Goal: Information Seeking & Learning: Learn about a topic

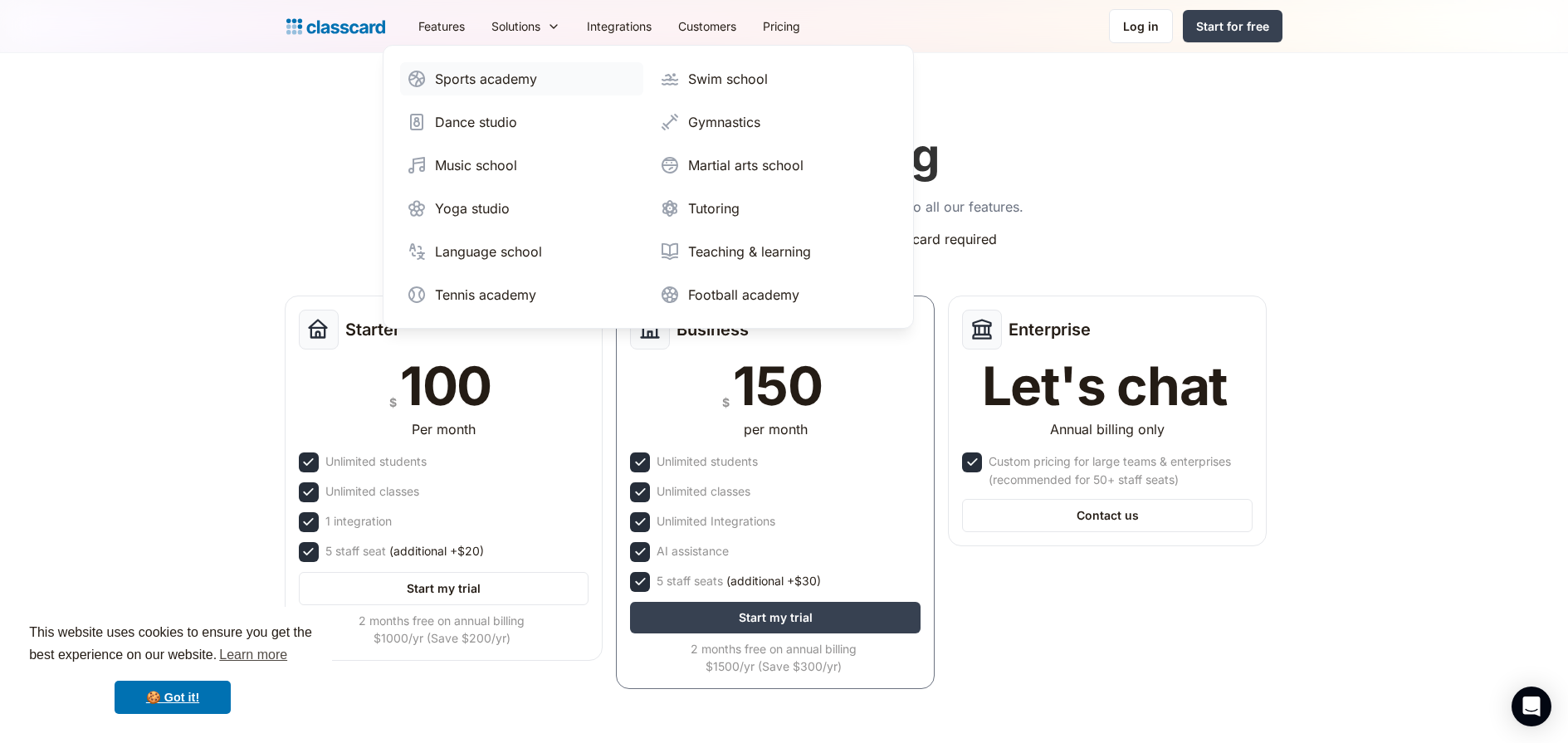
click at [514, 79] on div "Sports academy" at bounding box center [486, 79] width 102 height 20
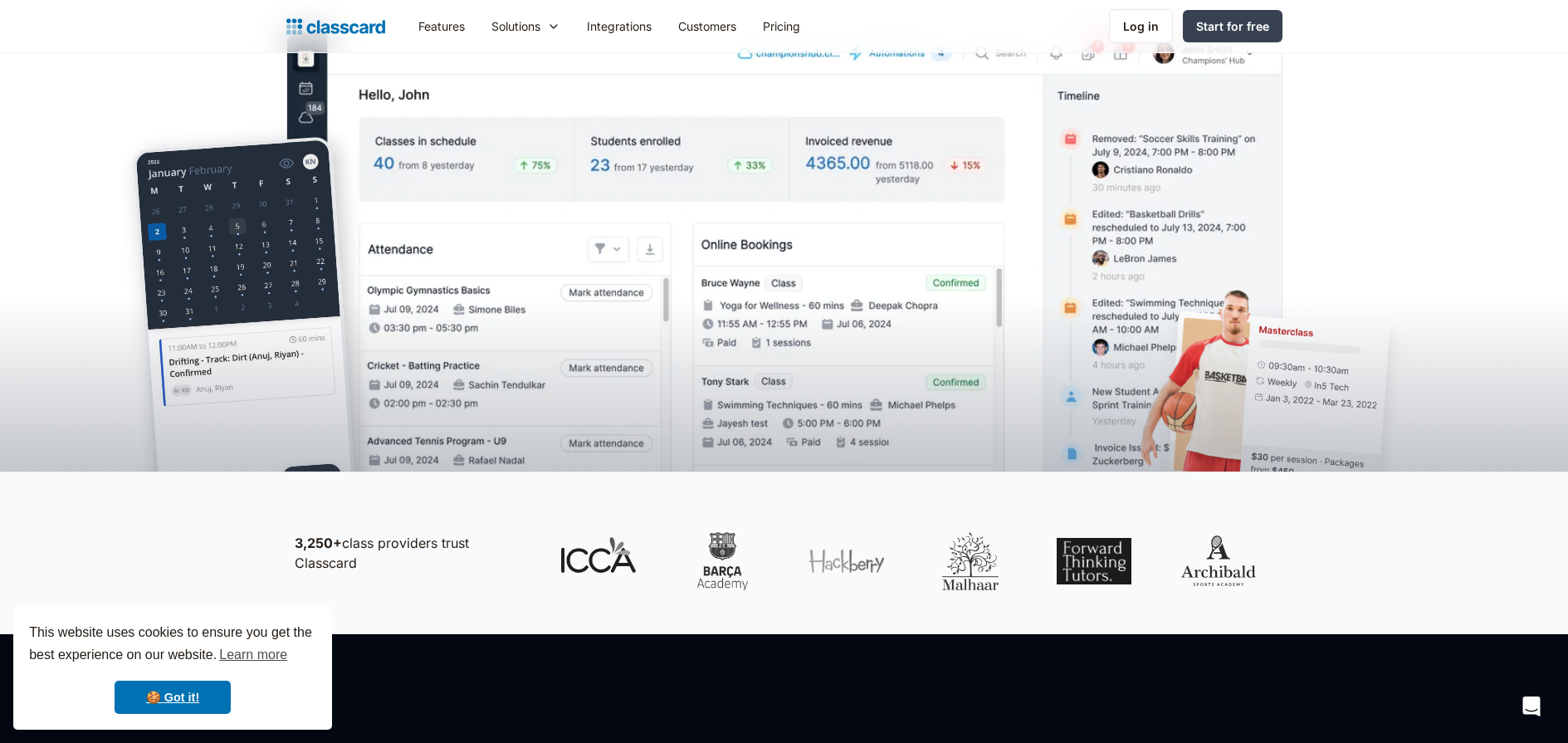
scroll to position [638, 0]
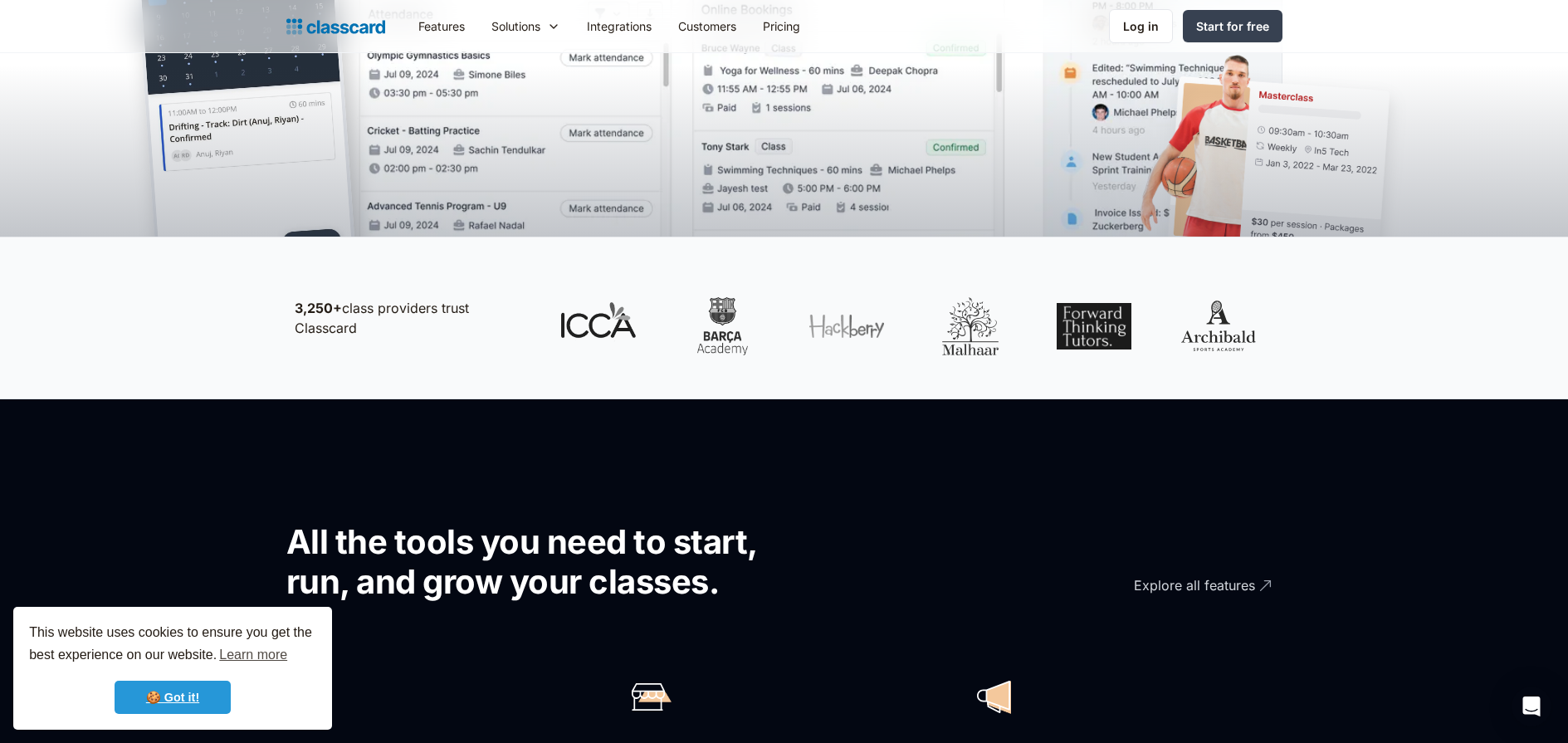
click at [219, 693] on link "🍪 Got it!" at bounding box center [172, 697] width 116 height 33
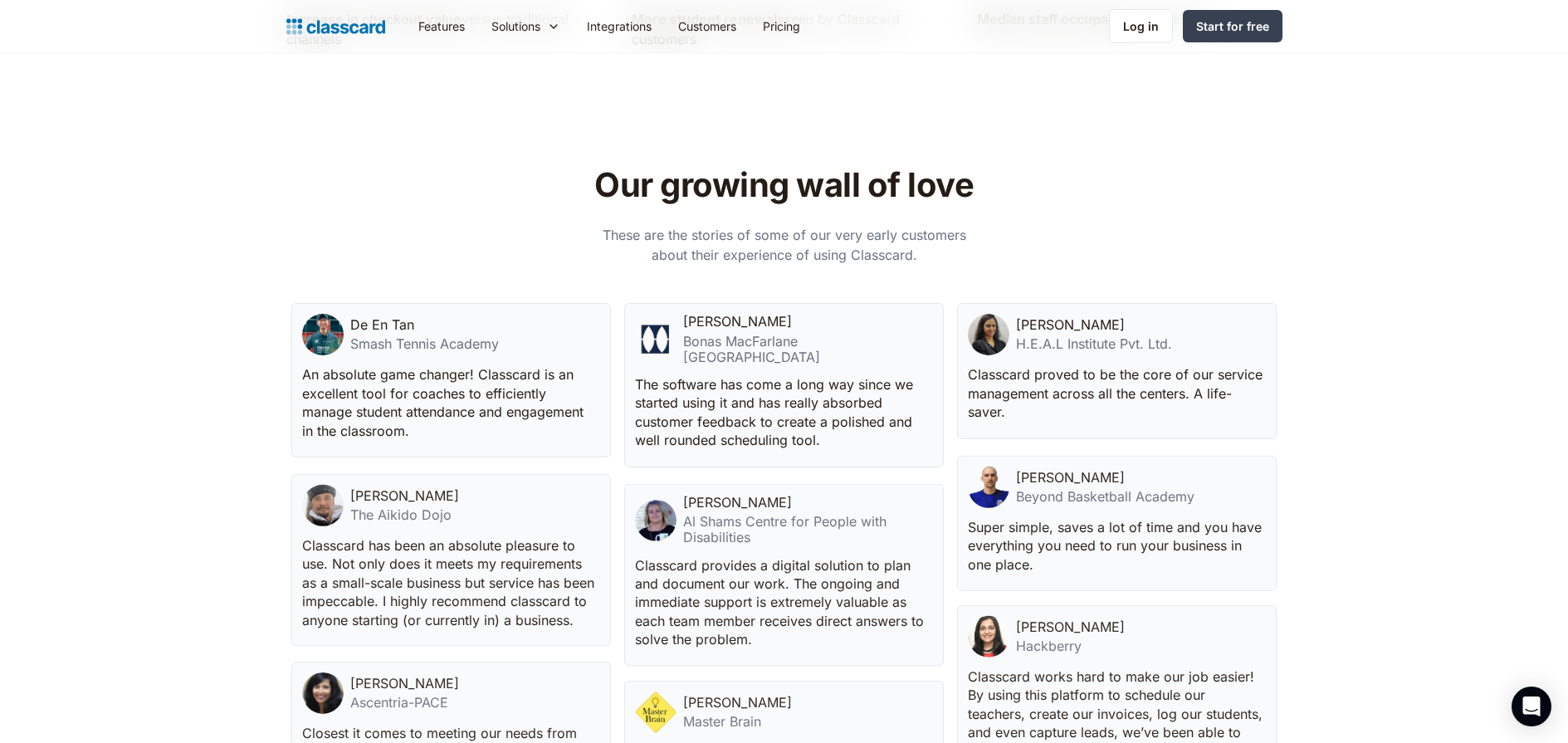
scroll to position [4597, 0]
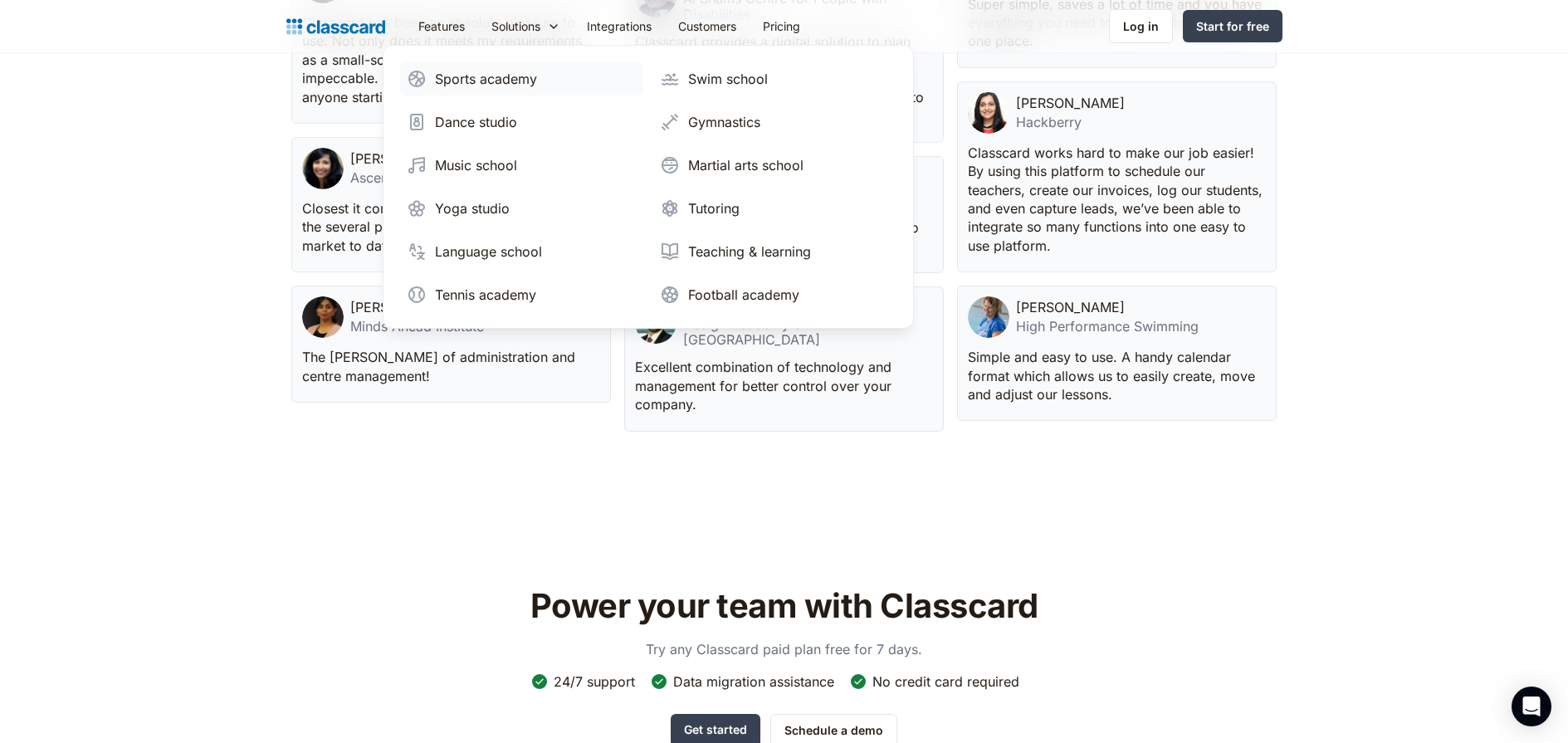
click at [487, 88] on div "Sports academy" at bounding box center [486, 79] width 102 height 20
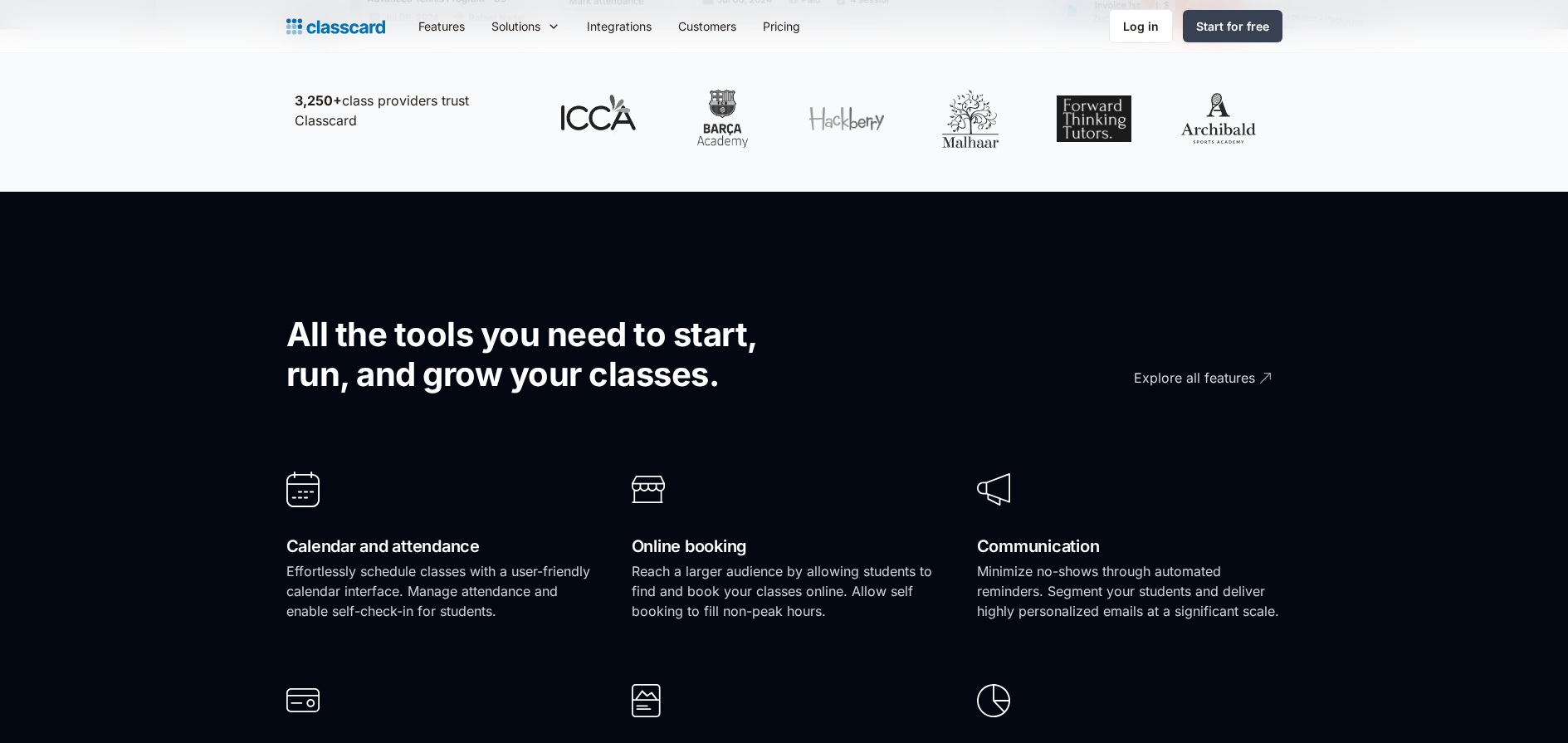
scroll to position [1133, 0]
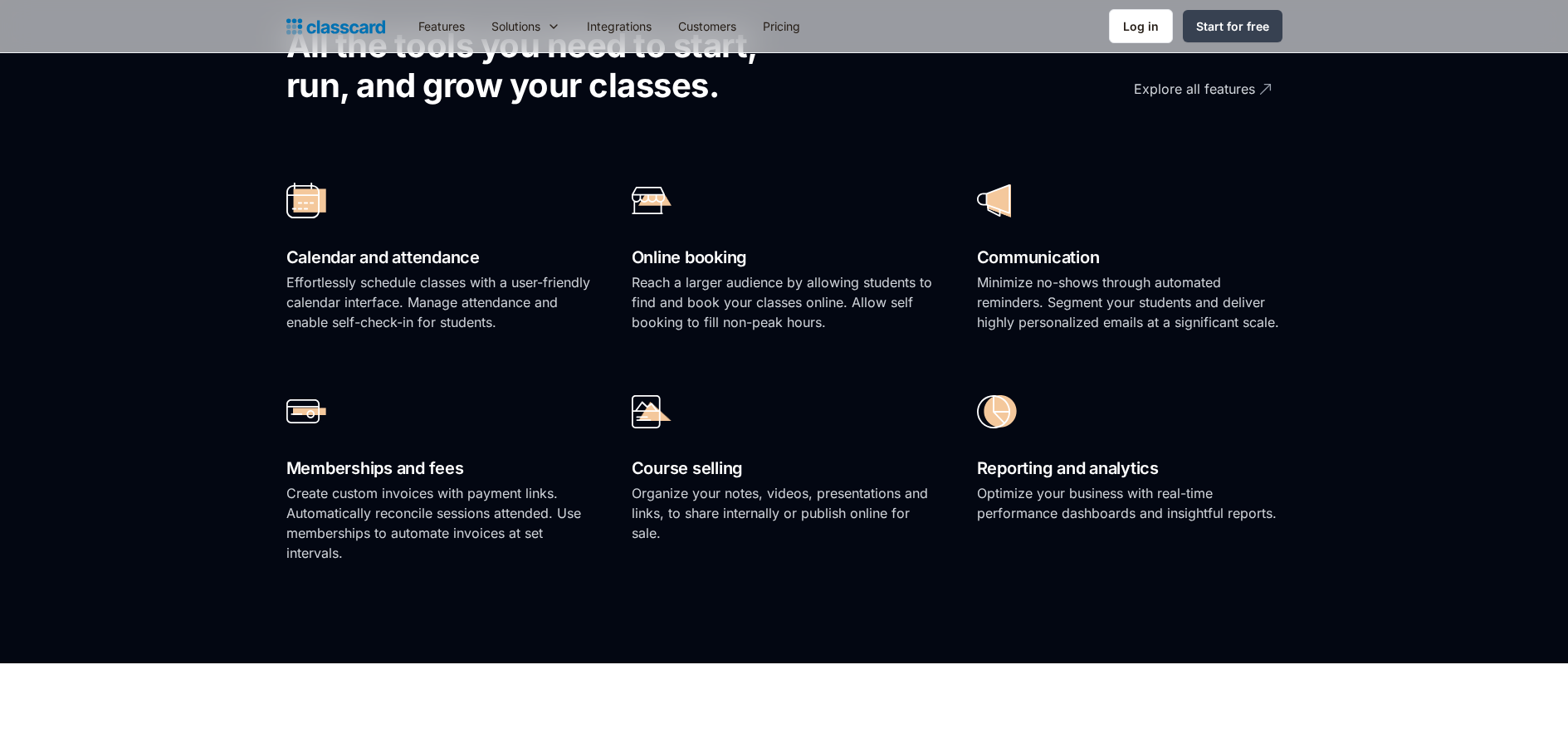
click at [447, 249] on h2 "Calendar and attendance" at bounding box center [440, 257] width 306 height 29
click at [796, 256] on h2 "Online booking" at bounding box center [784, 257] width 306 height 29
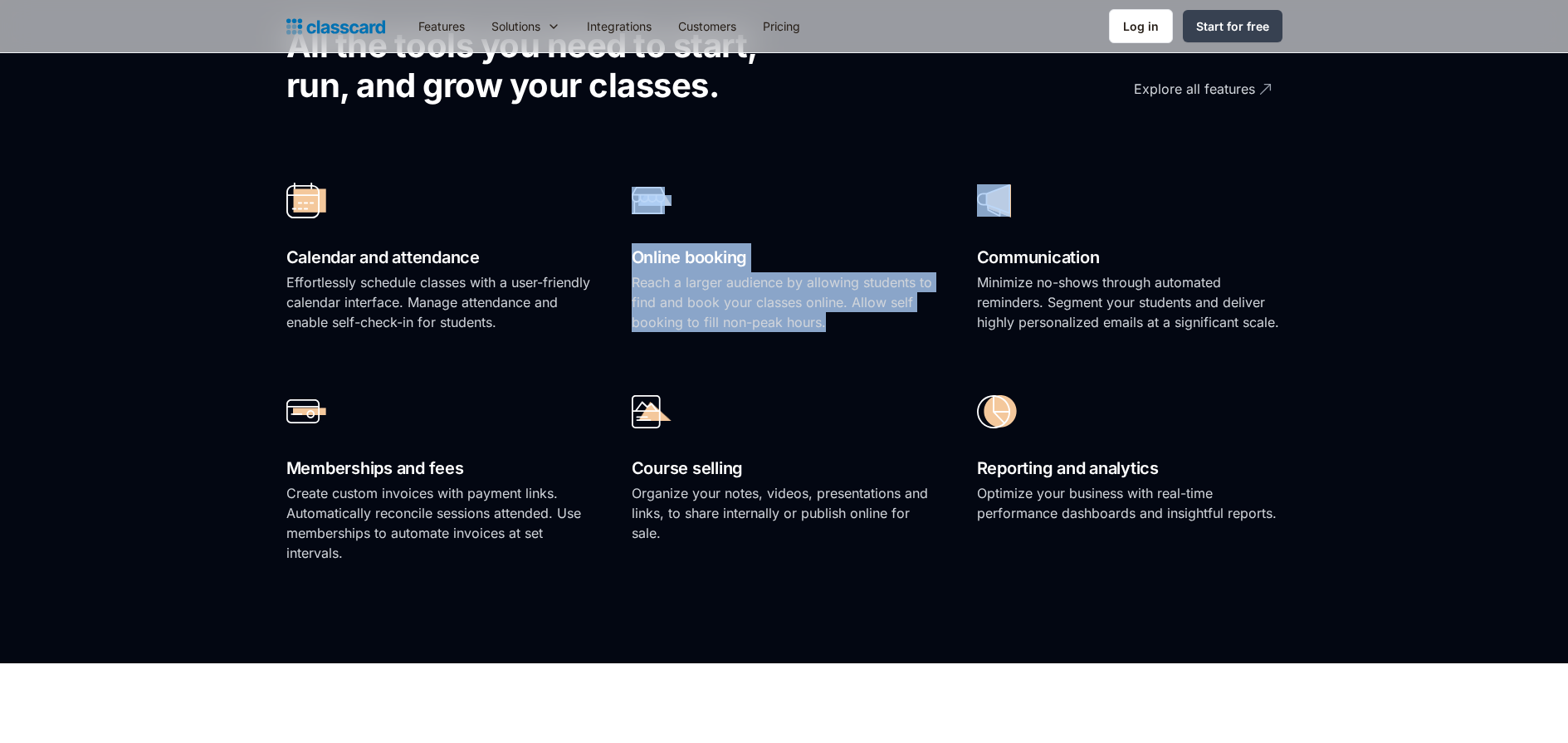
click at [974, 221] on div "Calendar and attendance Effortlessly schedule classes with a user-friendly cale…" at bounding box center [784, 369] width 996 height 422
click at [1218, 83] on div "Explore all features" at bounding box center [1195, 82] width 122 height 32
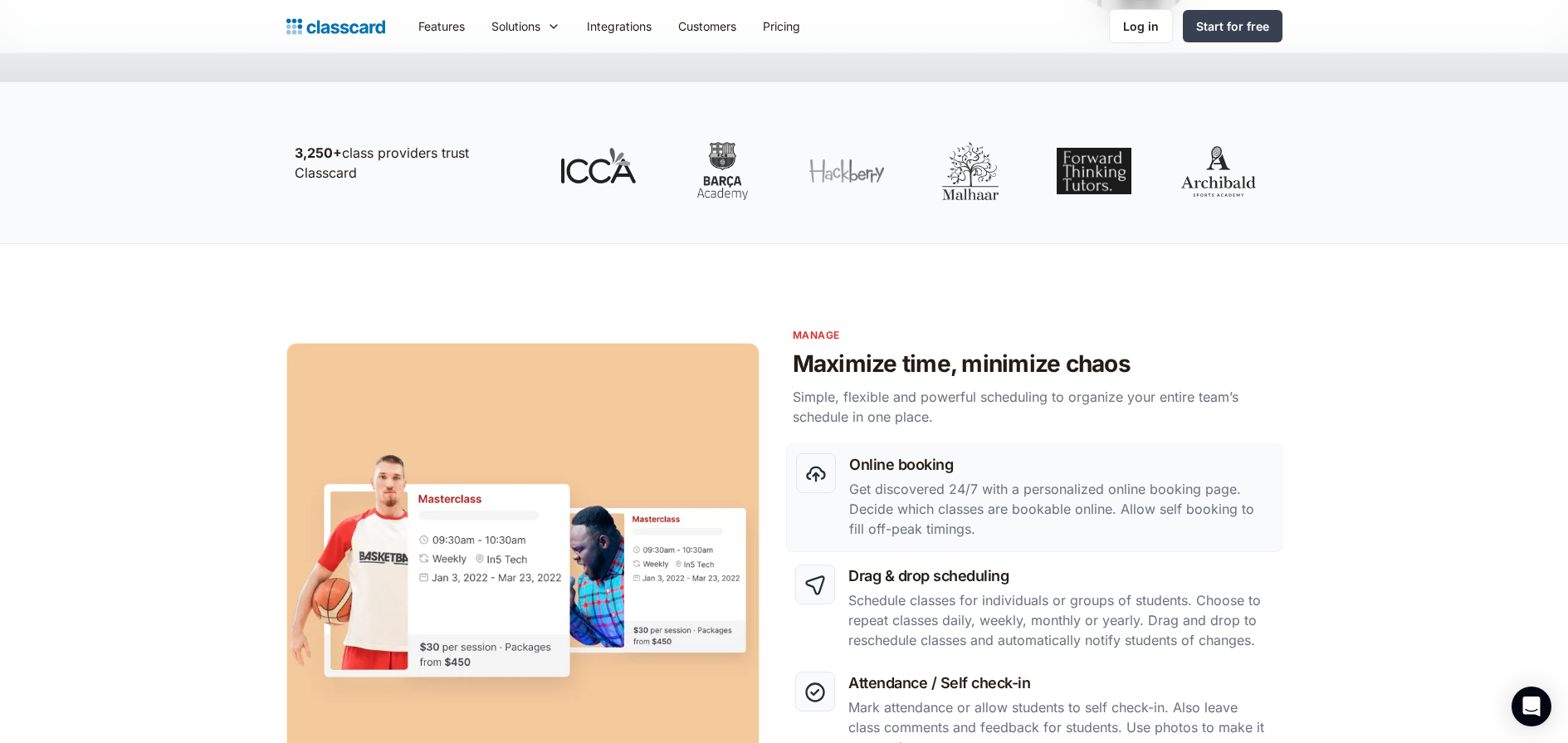
scroll to position [605, 0]
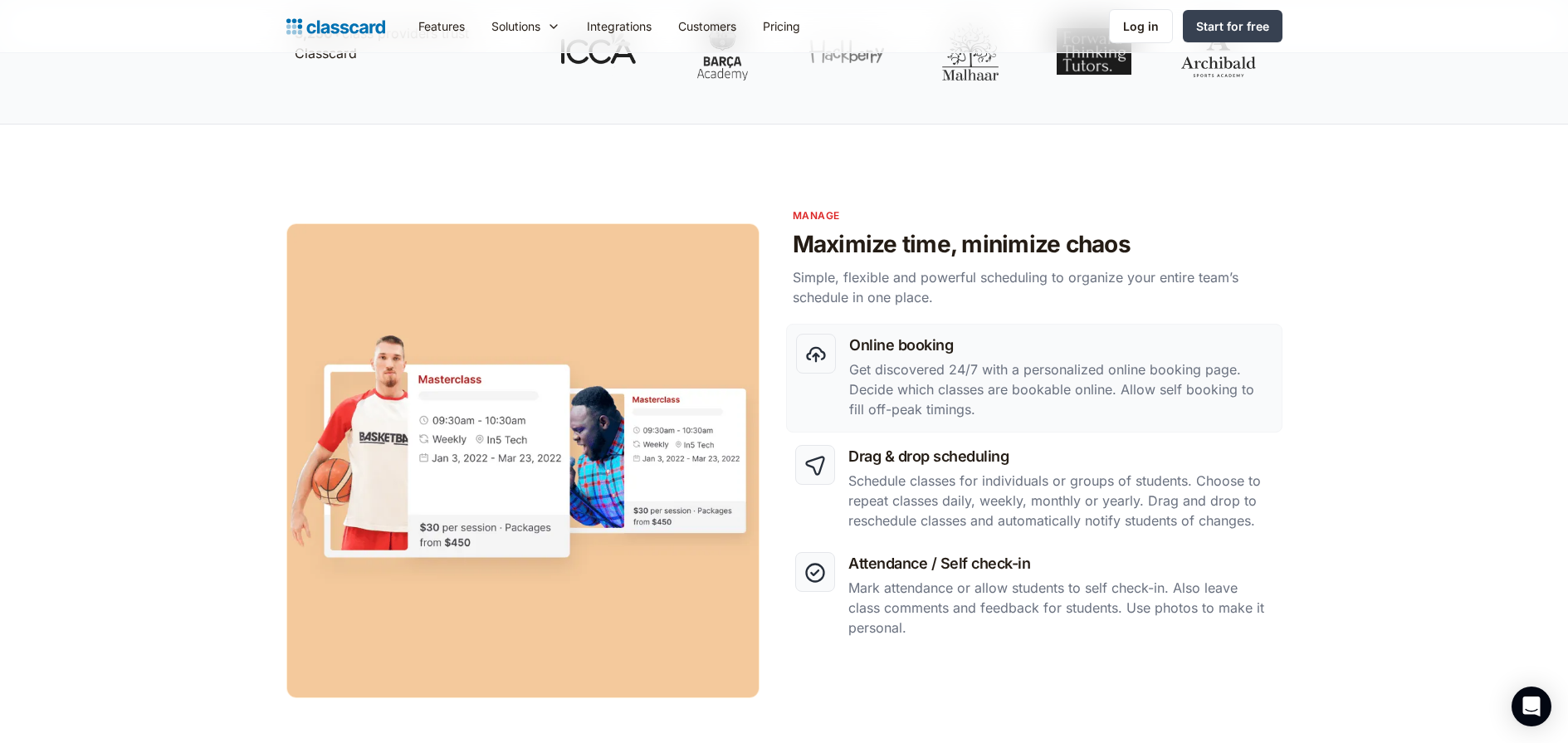
click at [934, 392] on p "Get discovered 24/7 with a personalized online booking page. Decide which class…" at bounding box center [1061, 388] width 423 height 60
click at [923, 475] on p "Schedule classes for individuals or groups of students. Choose to repeat classe…" at bounding box center [1061, 500] width 424 height 60
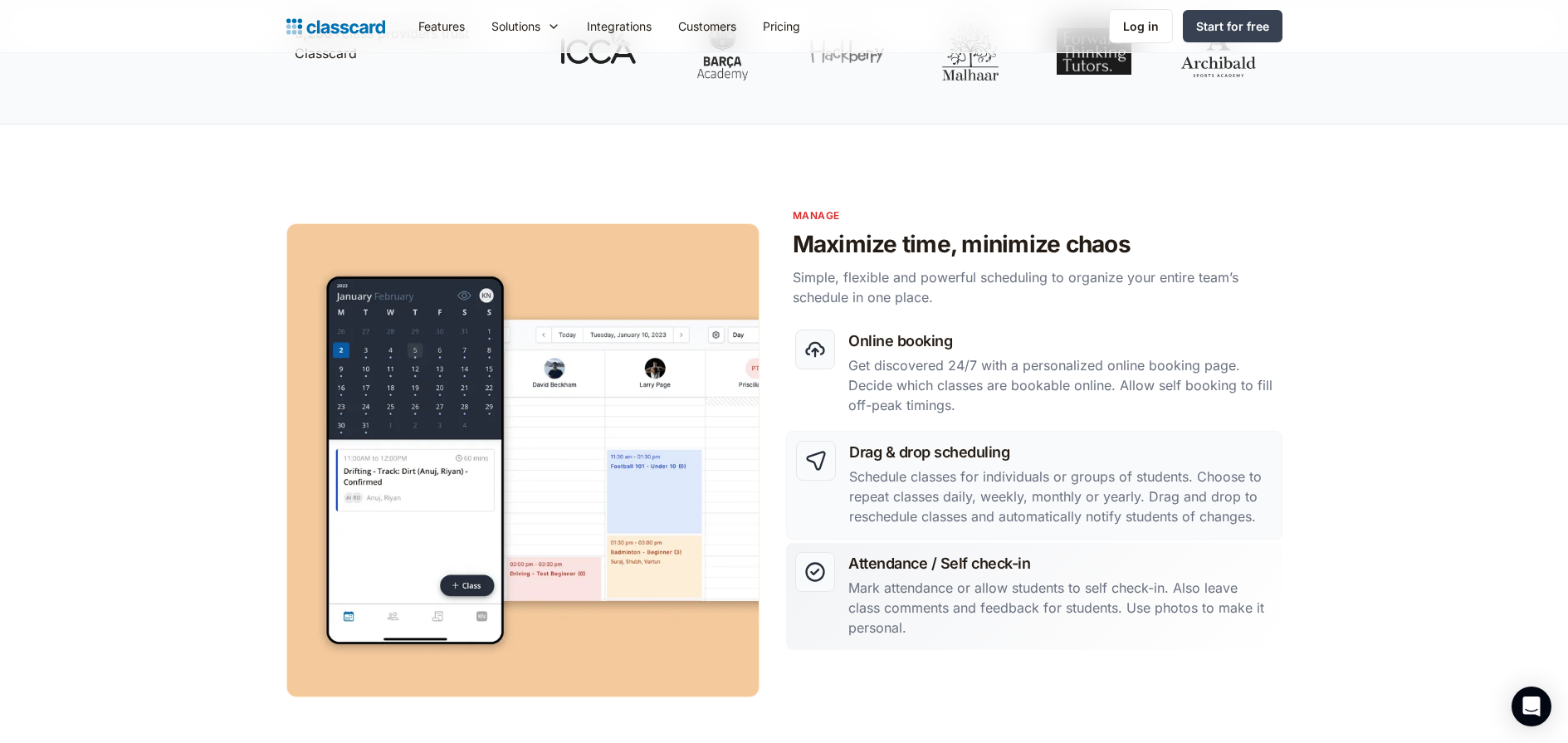
click at [1002, 583] on p "Mark attendance or allow students to self check-in. Also leave class comments a…" at bounding box center [1061, 607] width 424 height 60
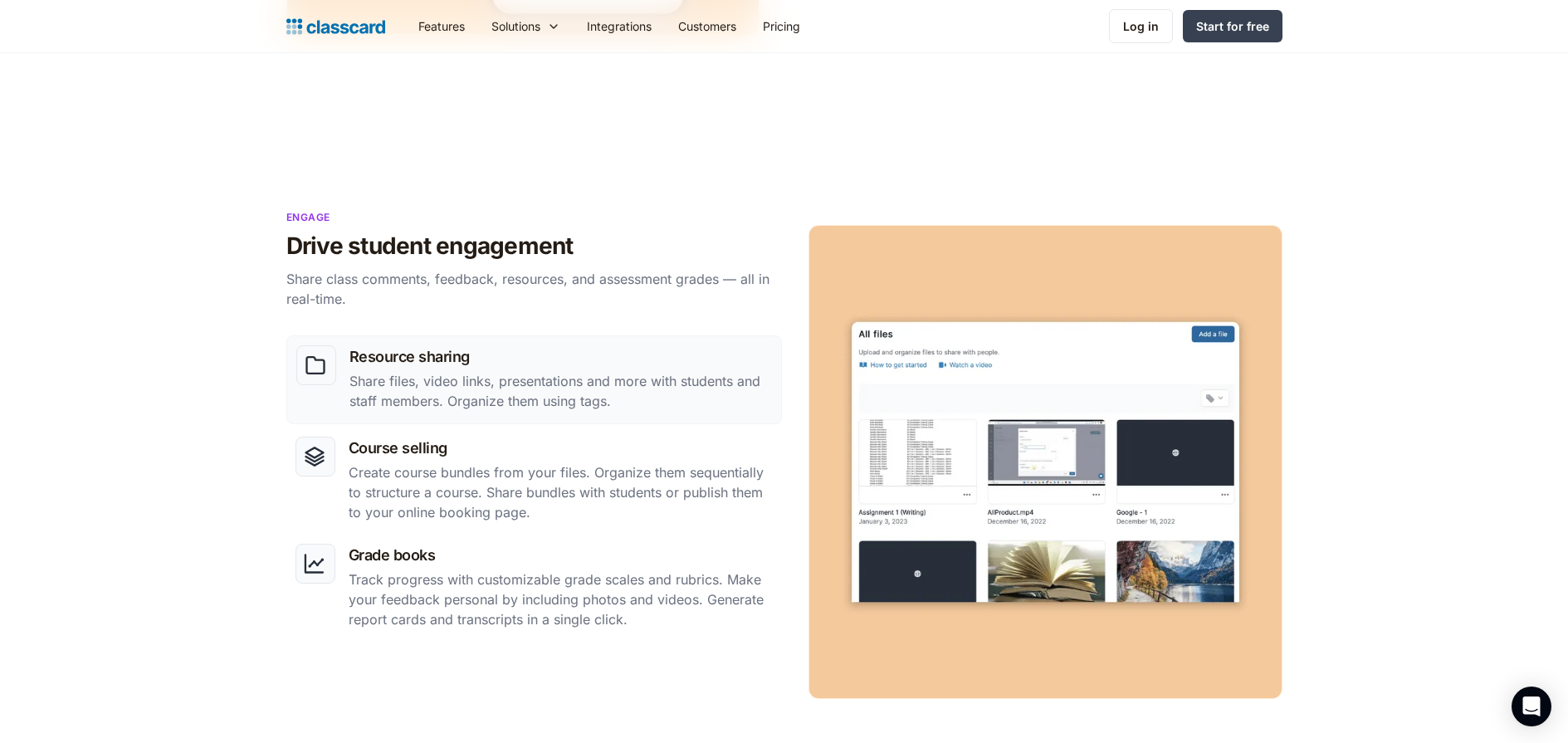
scroll to position [1225, 0]
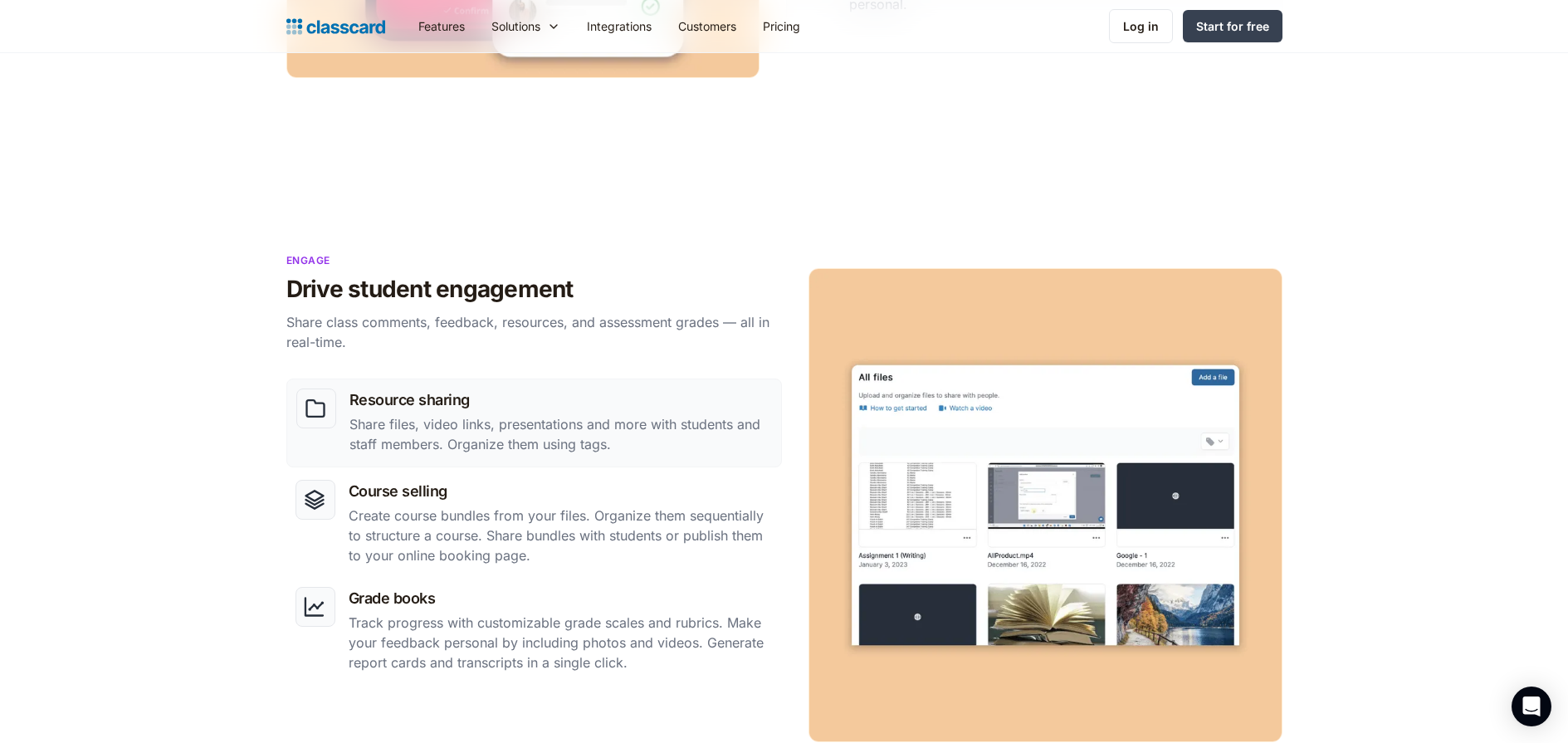
click at [532, 437] on p "Share files, video links, presentations and more with students and staff member…" at bounding box center [560, 434] width 423 height 40
click at [492, 555] on p "Create course bundles from your files. Organize them sequentially to structure …" at bounding box center [560, 535] width 424 height 60
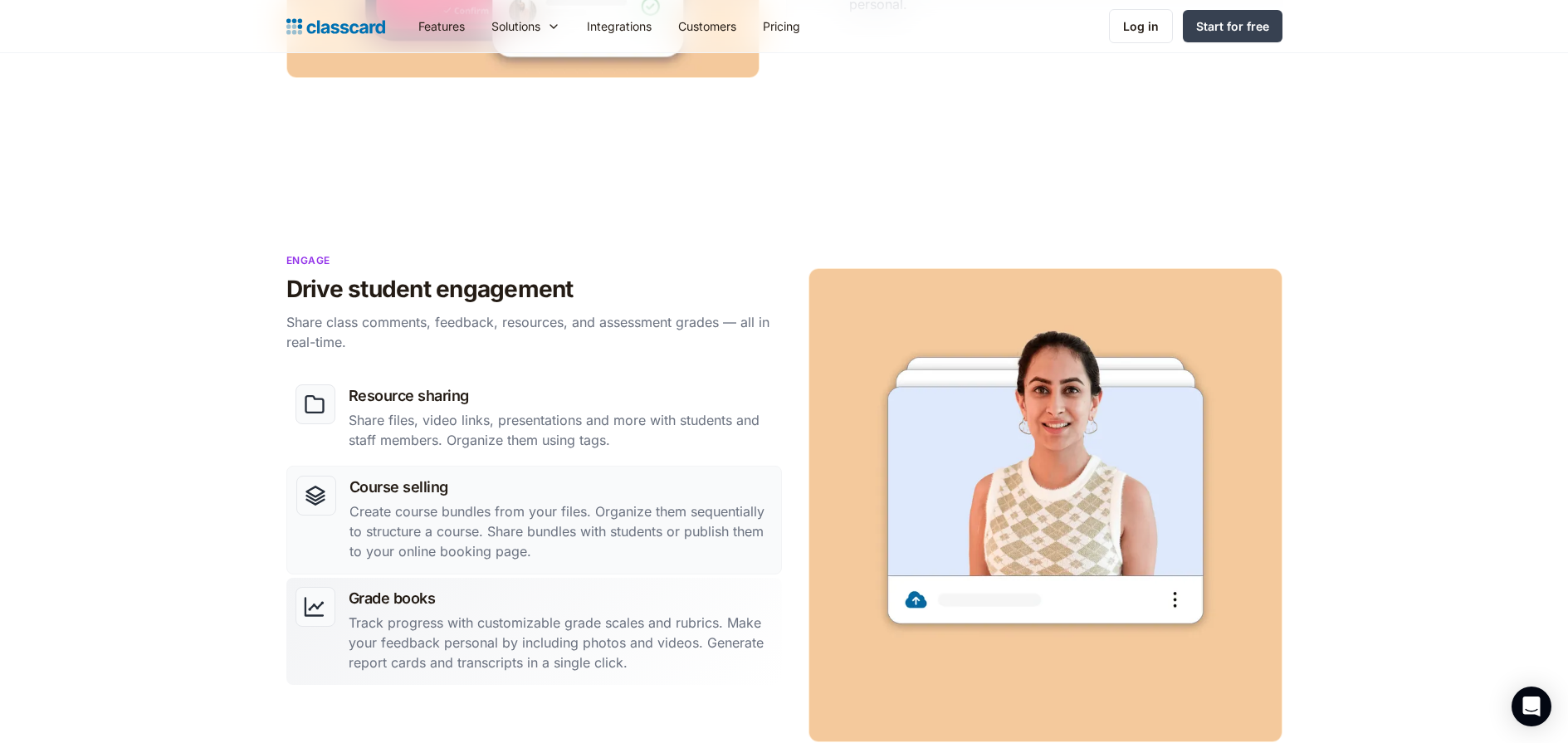
click at [492, 616] on p "Track progress with customizable grade scales and rubrics. Make your feedback p…" at bounding box center [560, 642] width 424 height 60
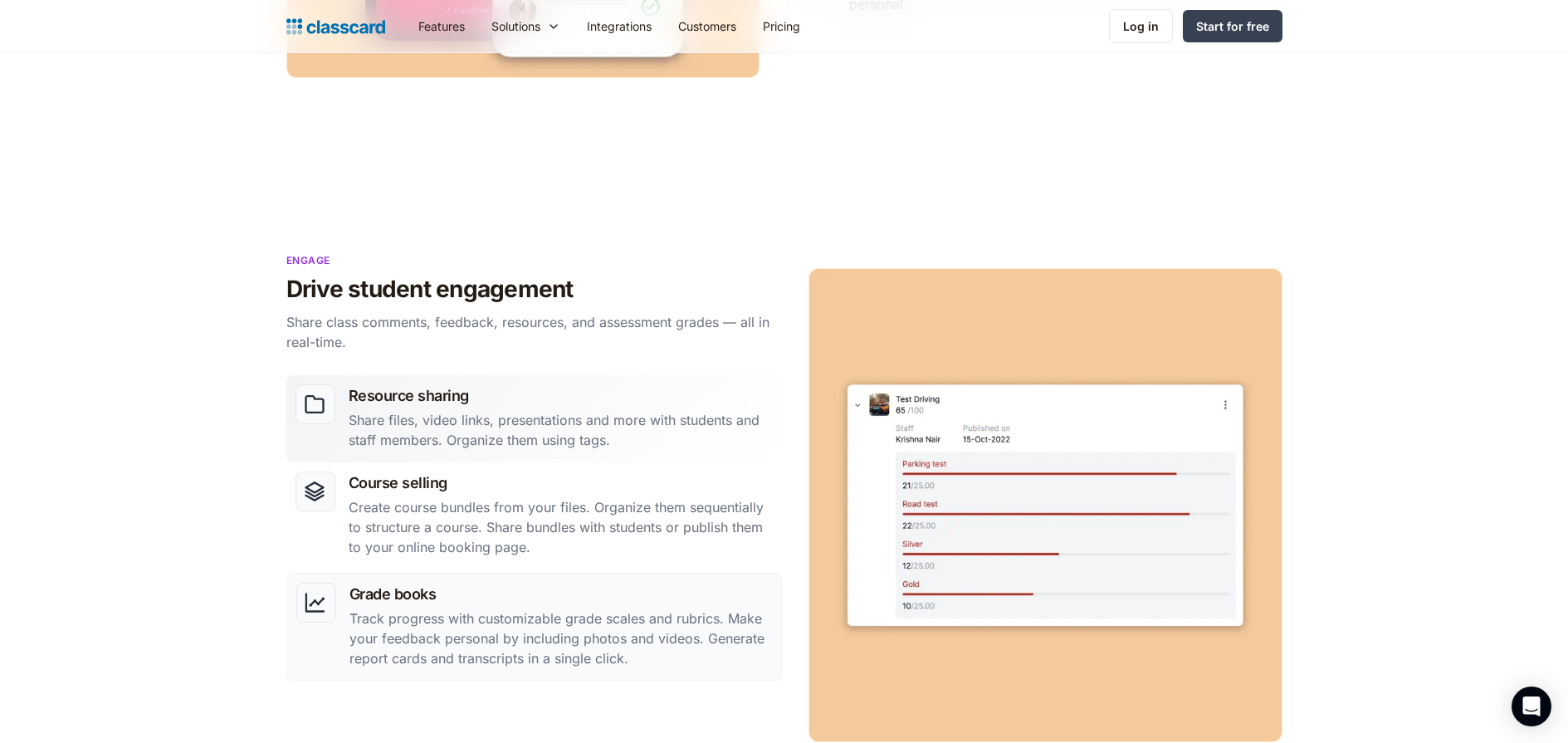
click at [528, 416] on p "Share files, video links, presentations and more with students and staff member…" at bounding box center [560, 430] width 424 height 40
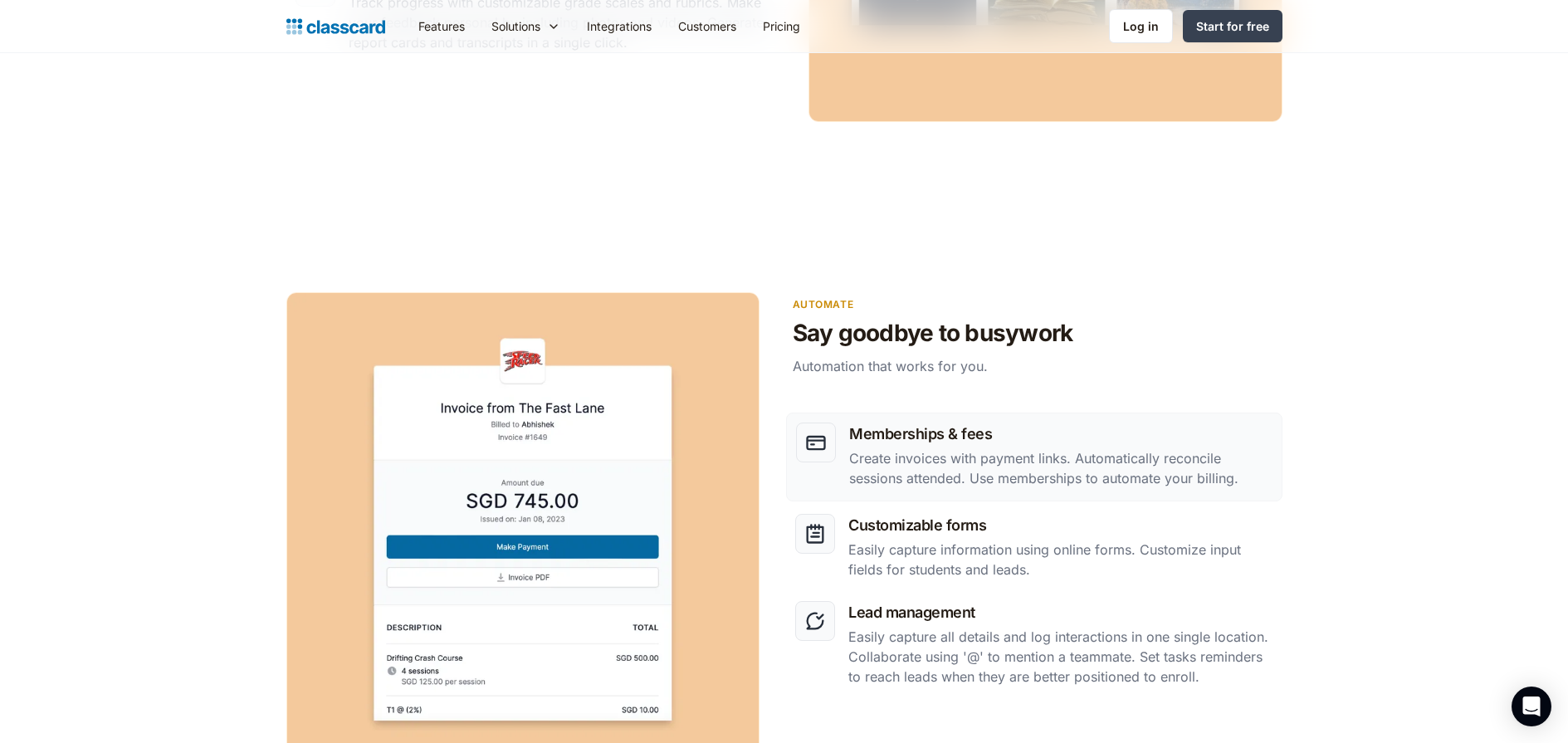
scroll to position [1859, 0]
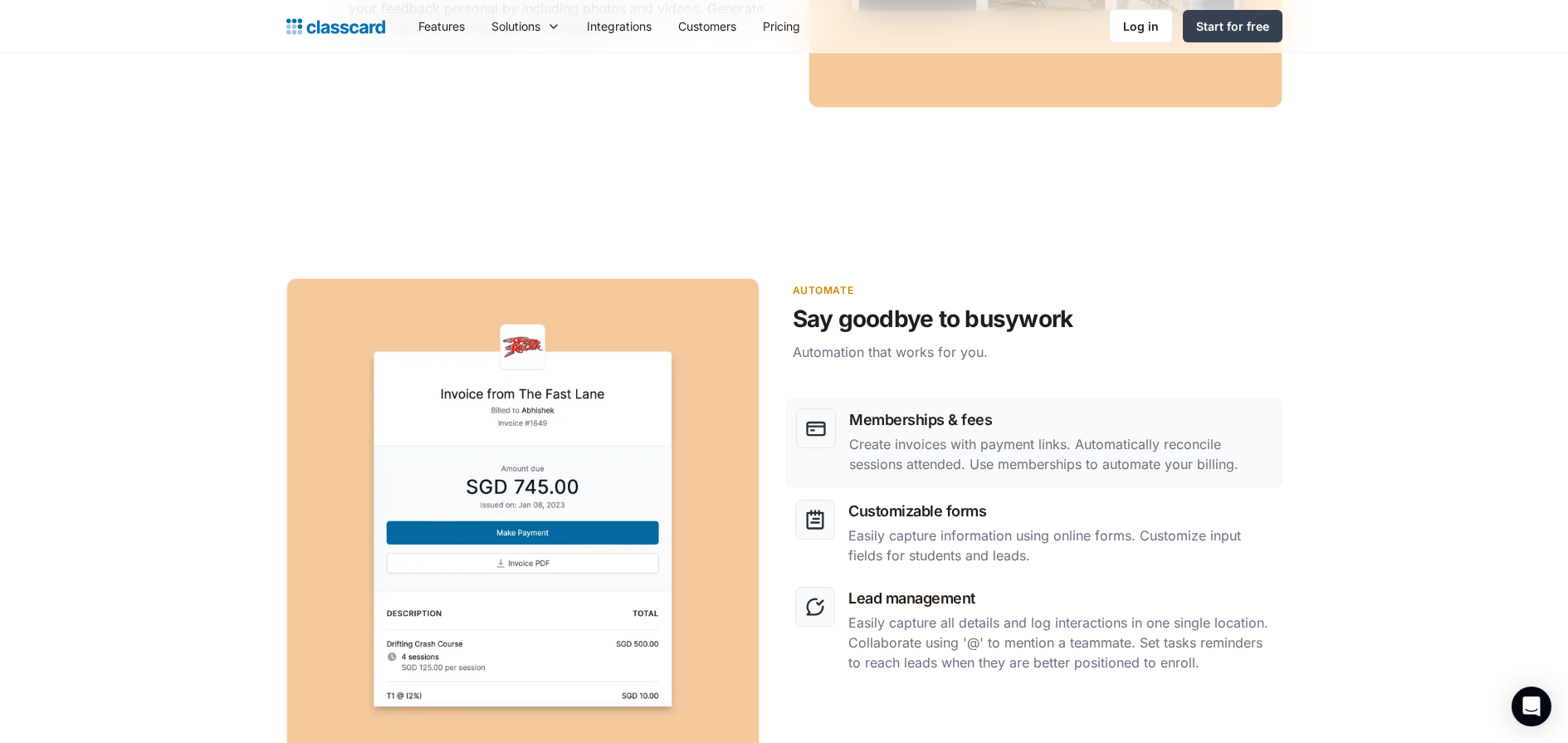
click at [982, 422] on h3 "Memberships & fees" at bounding box center [1061, 419] width 423 height 22
click at [910, 448] on p "Create invoices with payment links. Automatically reconcile sessions attended. …" at bounding box center [1061, 454] width 423 height 40
click at [903, 525] on p "Easily capture information using online forms. Customize input fields for stude…" at bounding box center [1061, 545] width 424 height 40
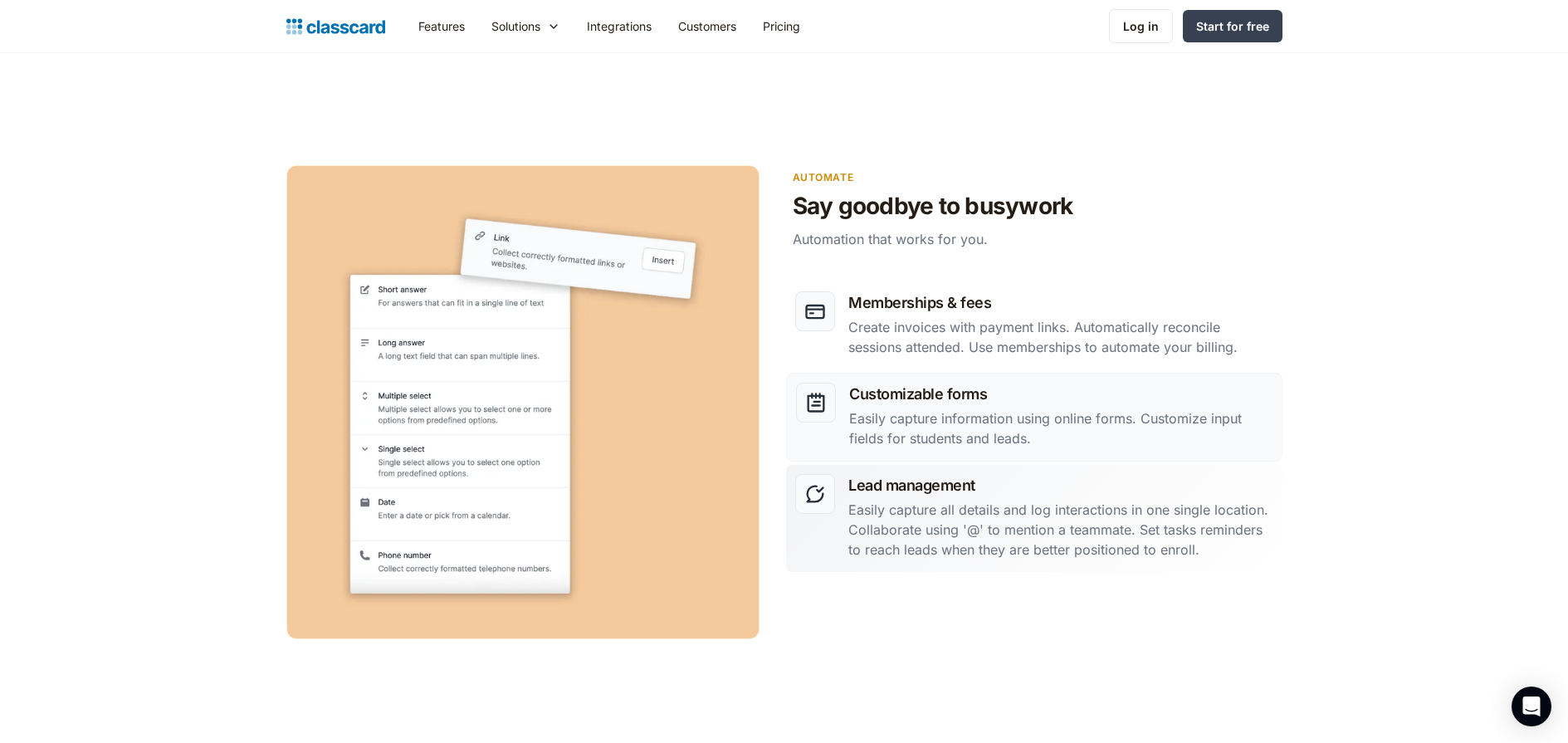
scroll to position [1984, 0]
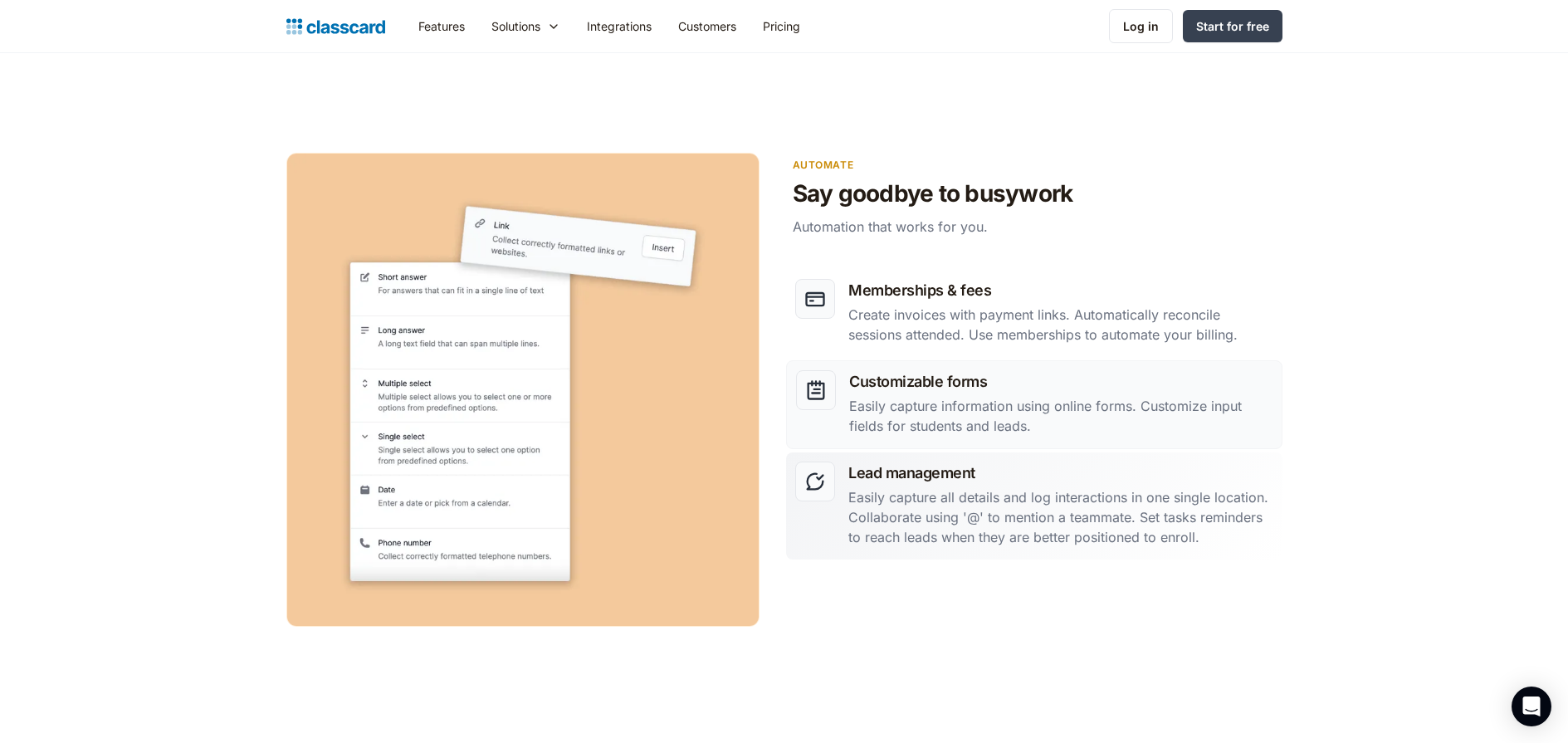
click at [918, 522] on p "Easily capture all details and log interactions in one single location. Collabo…" at bounding box center [1061, 516] width 424 height 60
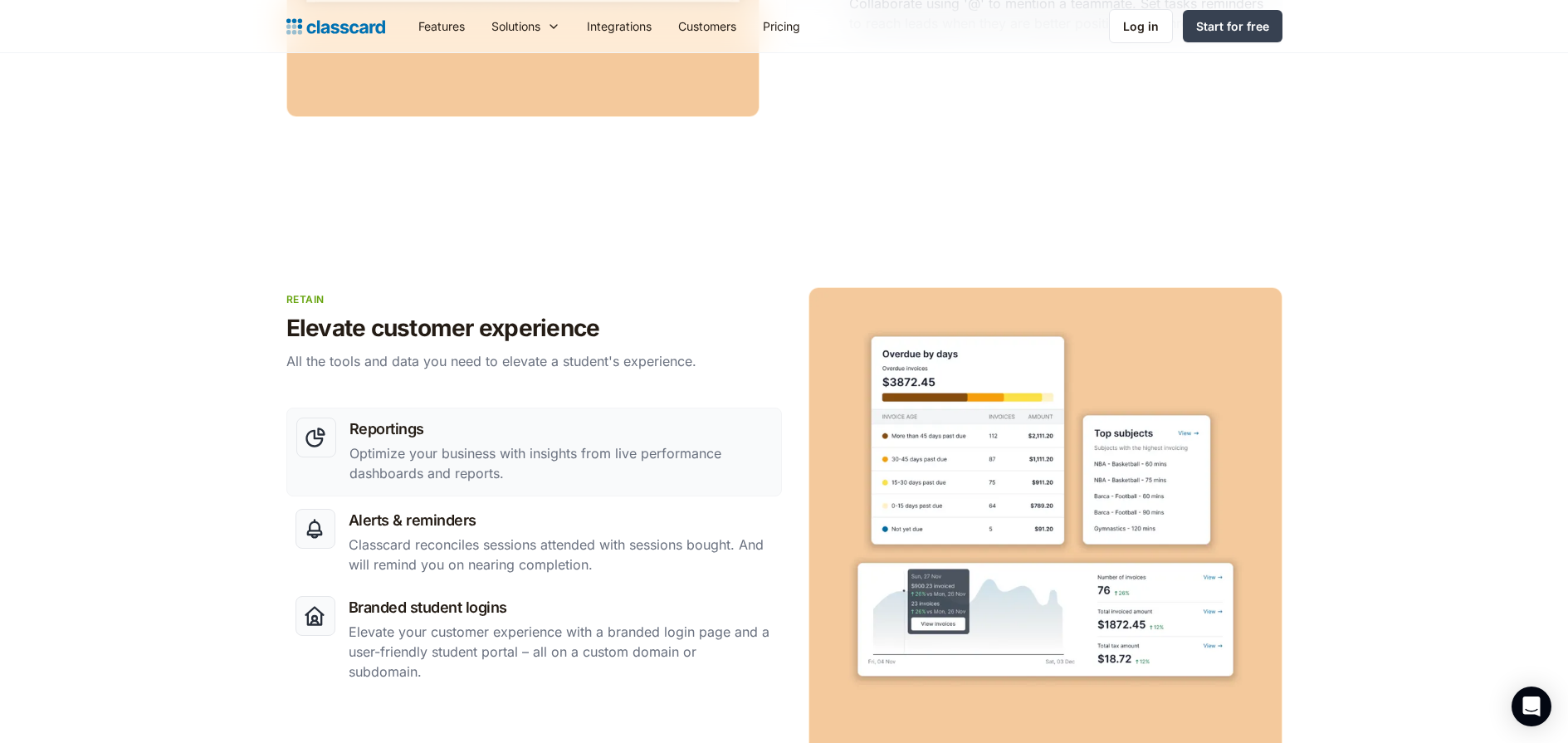
scroll to position [2517, 0]
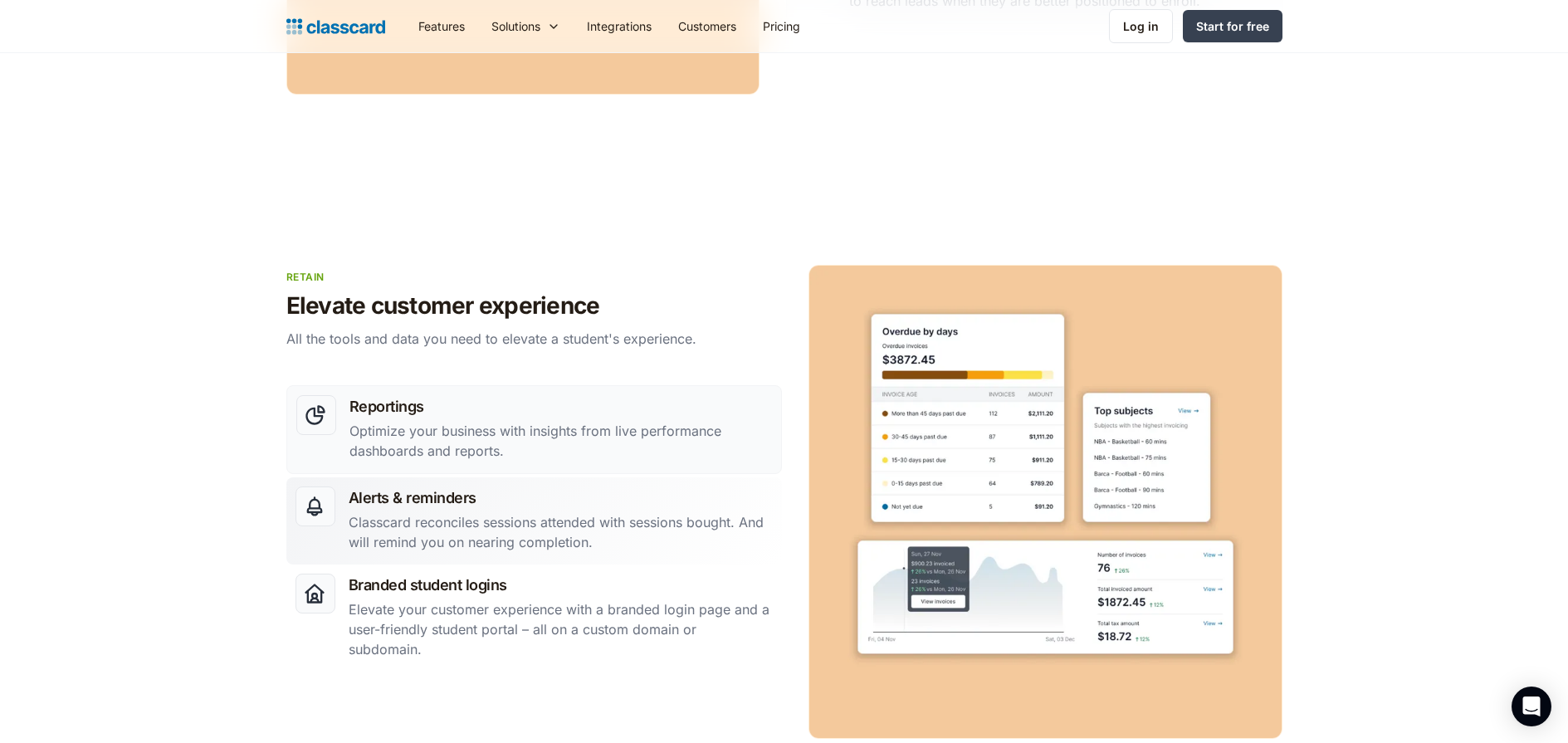
click at [565, 538] on p "Classcard reconciles sessions attended with sessions bought. And will remind yo…" at bounding box center [560, 531] width 424 height 40
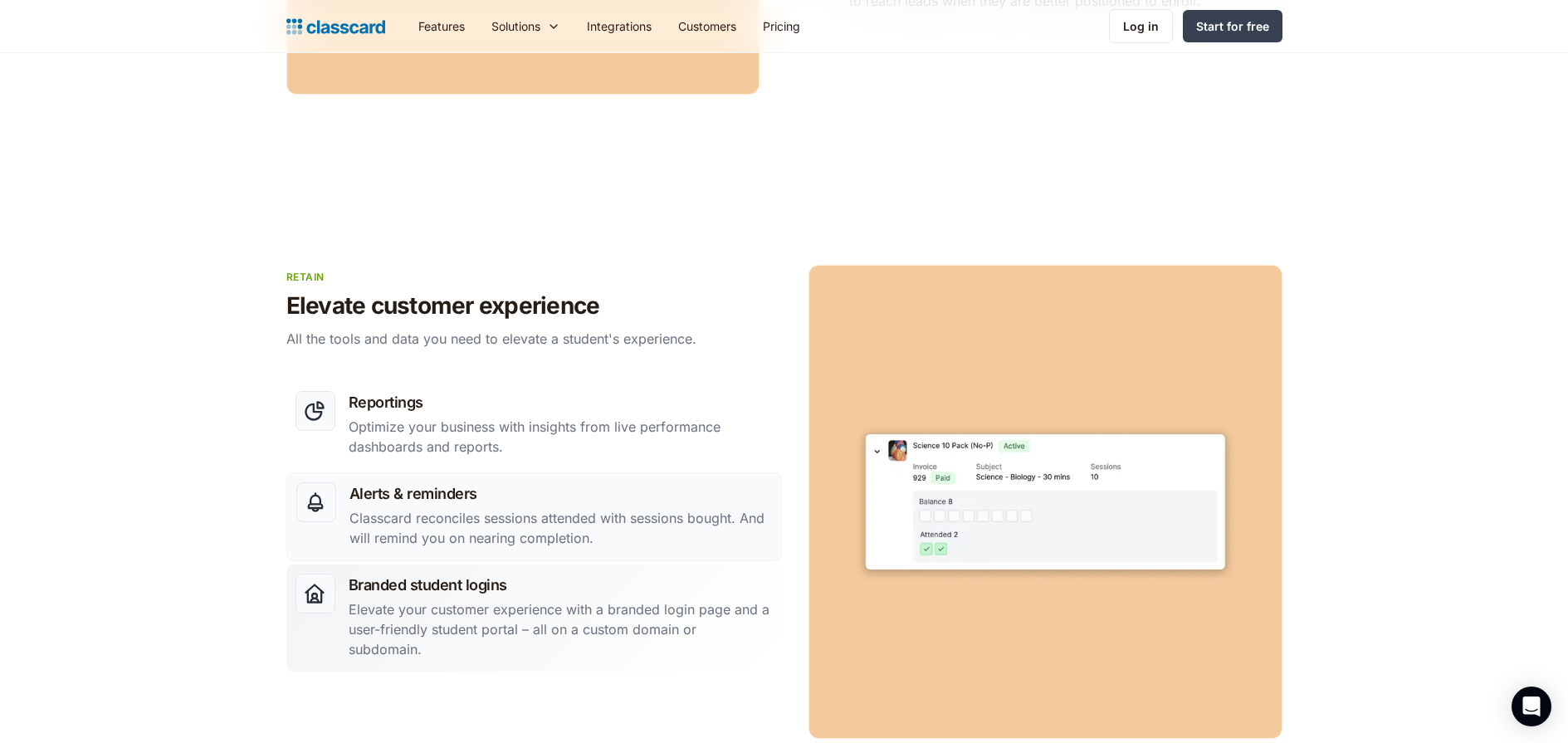
click at [607, 608] on p "Elevate your customer experience with a branded login page and a user-friendly …" at bounding box center [560, 629] width 424 height 60
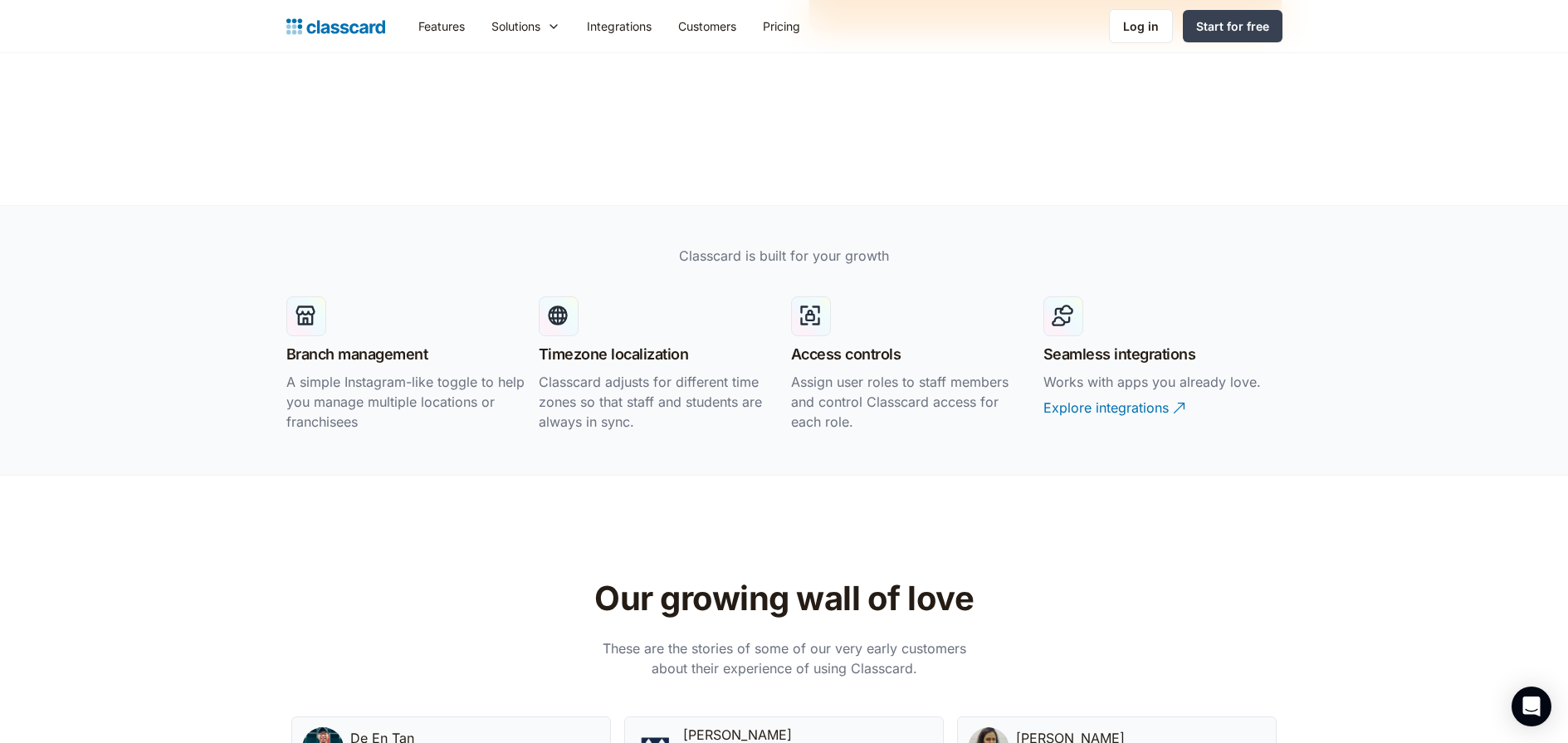
scroll to position [3260, 0]
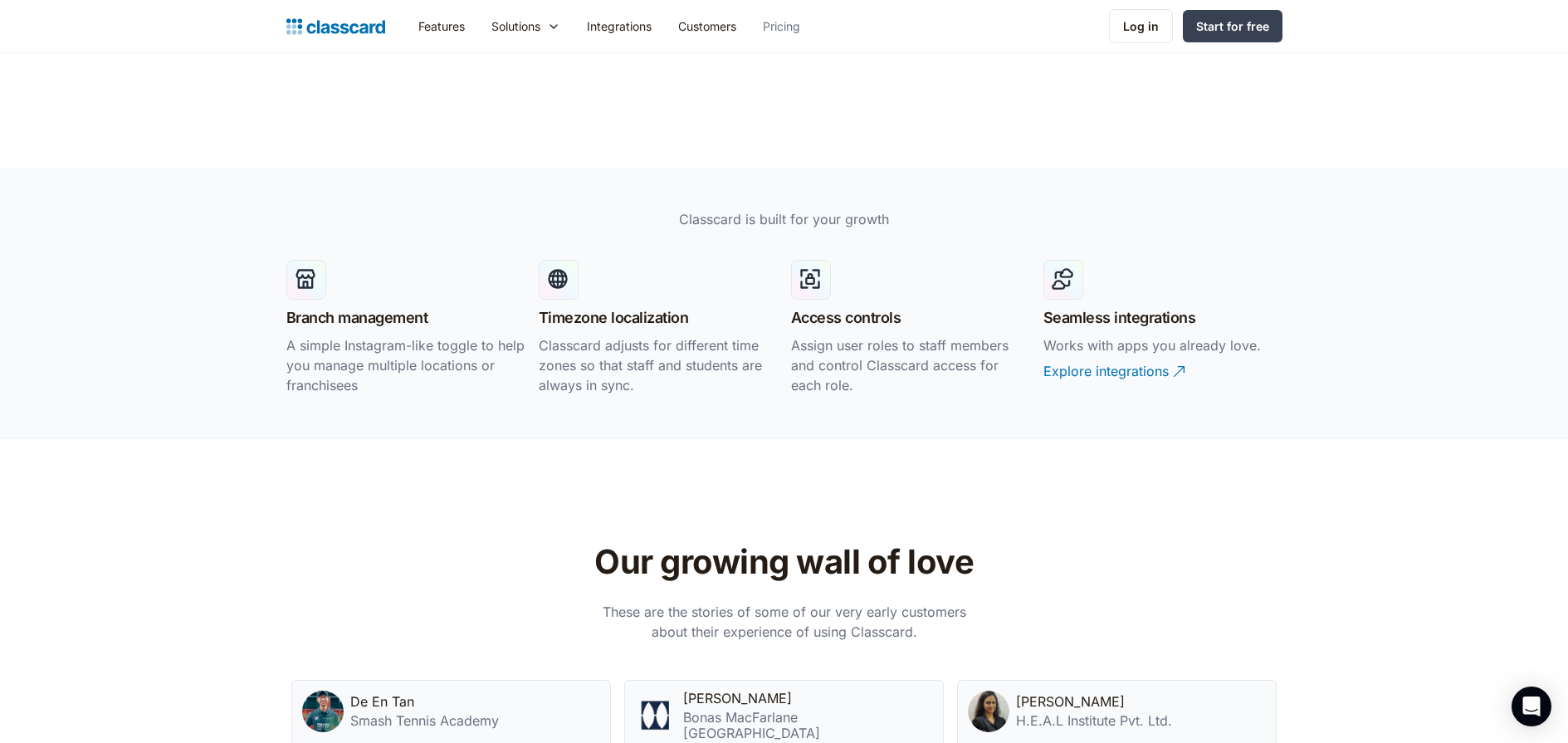
click at [787, 21] on link "Pricing" at bounding box center [782, 26] width 64 height 38
